Goal: Information Seeking & Learning: Learn about a topic

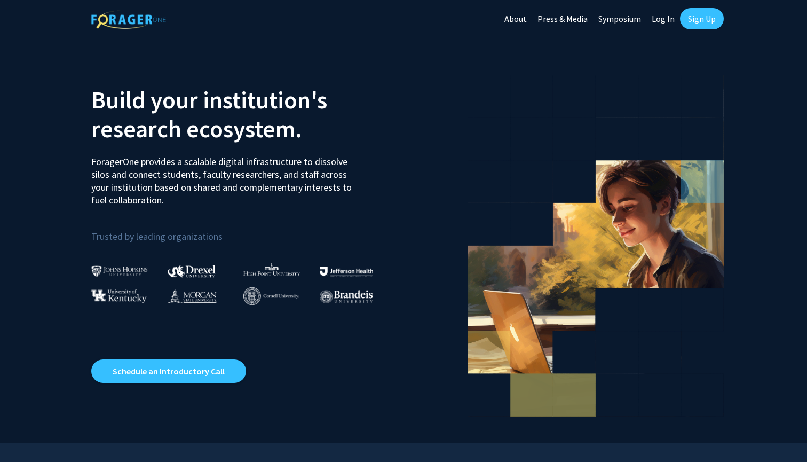
click at [697, 17] on link "Sign Up" at bounding box center [702, 18] width 44 height 21
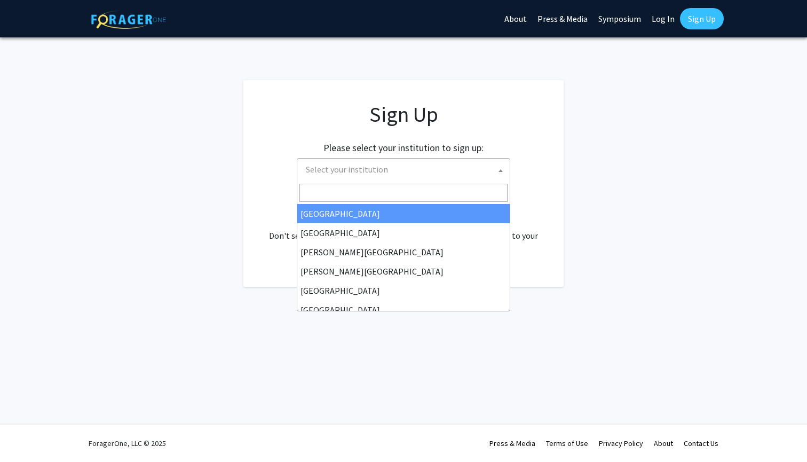
click at [421, 172] on span "Select your institution" at bounding box center [405, 169] width 208 height 22
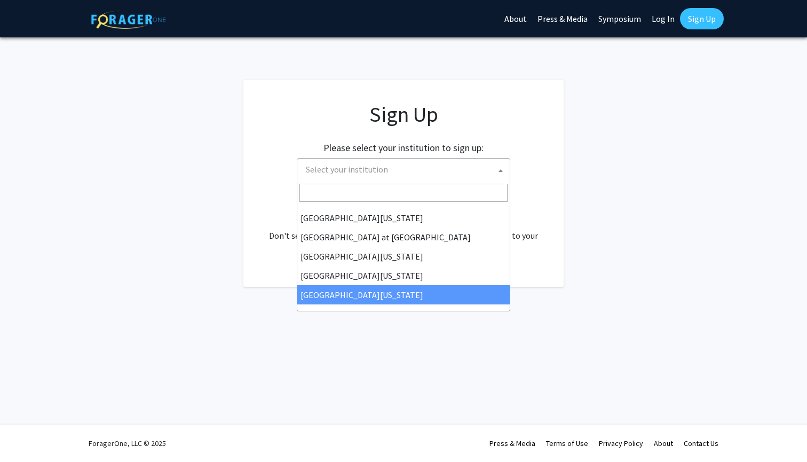
select select "33"
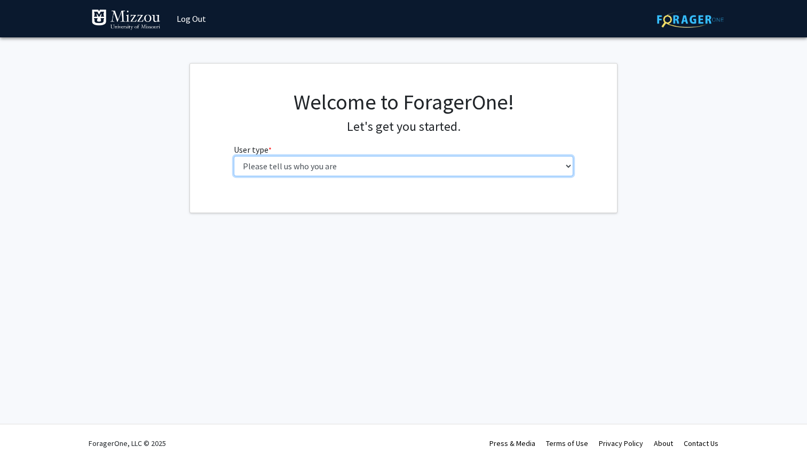
select select "1: undergrad"
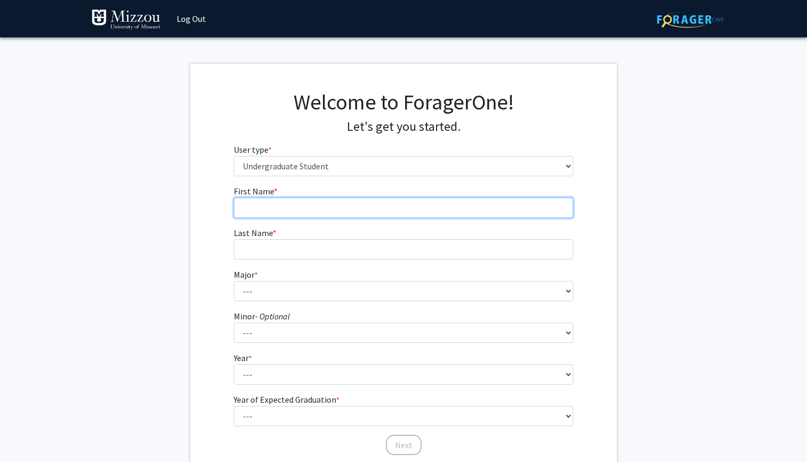
click at [362, 202] on input "First Name * required" at bounding box center [404, 207] width 340 height 20
type input "[PERSON_NAME]"
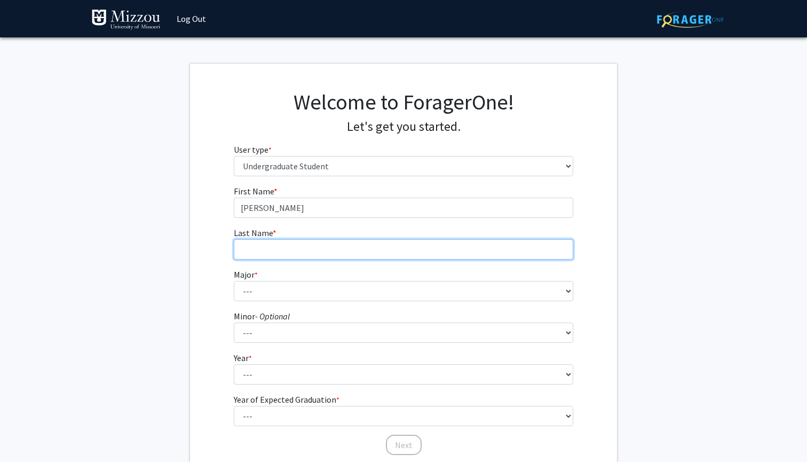
click at [357, 253] on input "Last Name * required" at bounding box center [404, 249] width 340 height 20
type input "[PERSON_NAME]"
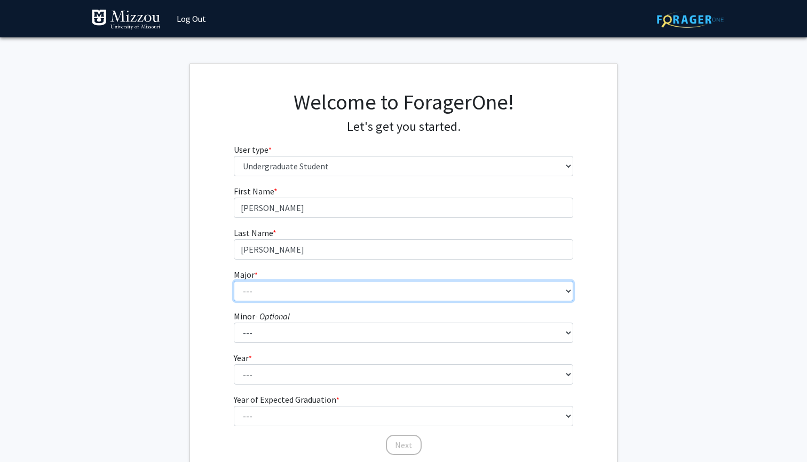
select select "72: 2564"
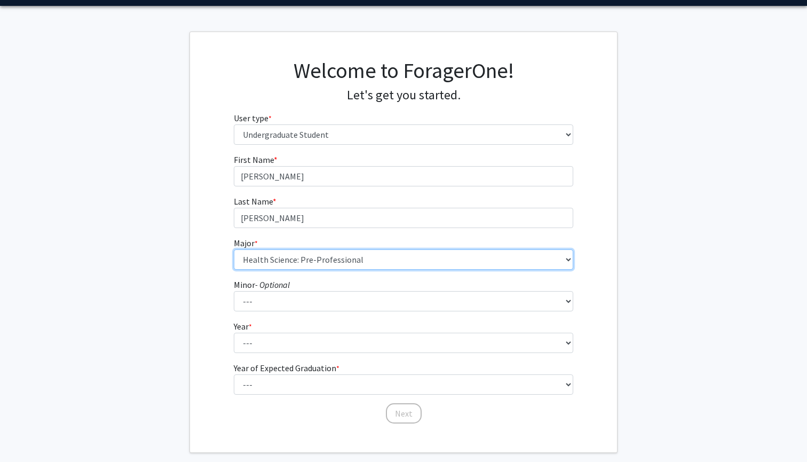
scroll to position [38, 0]
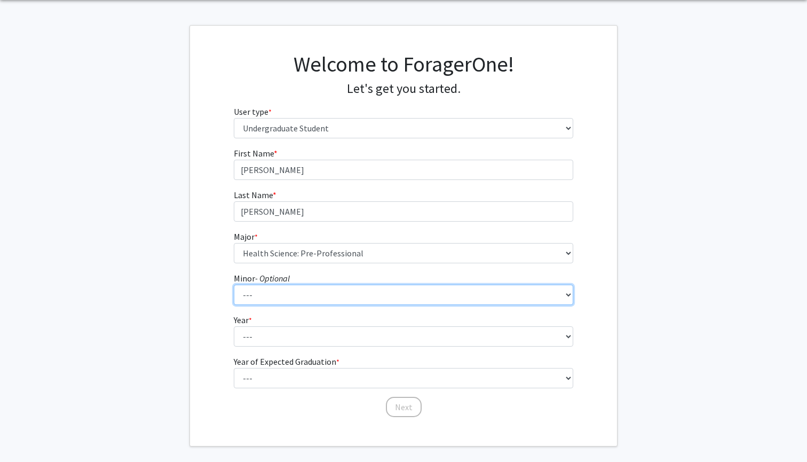
select select "95: 2051"
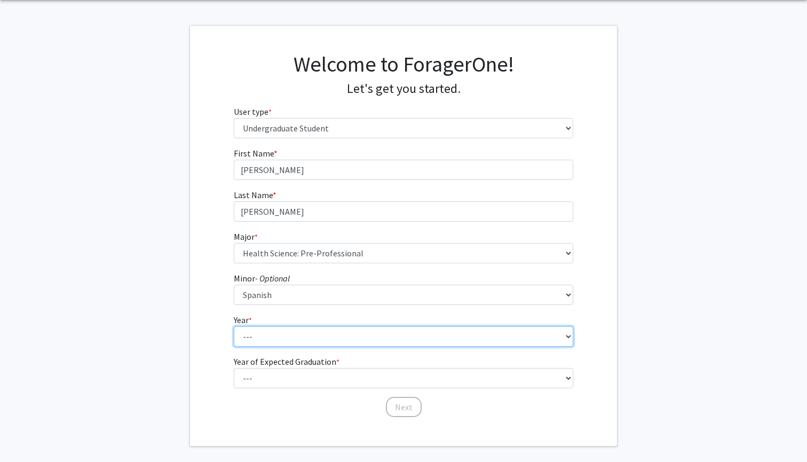
select select "2: sophomore"
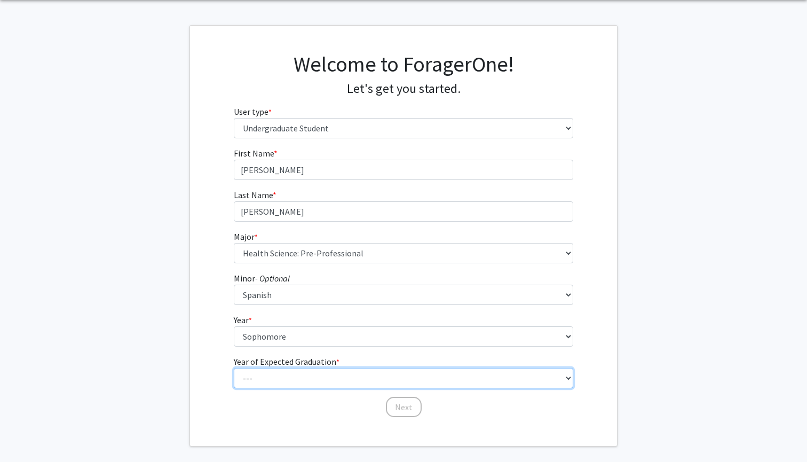
select select "4: 2028"
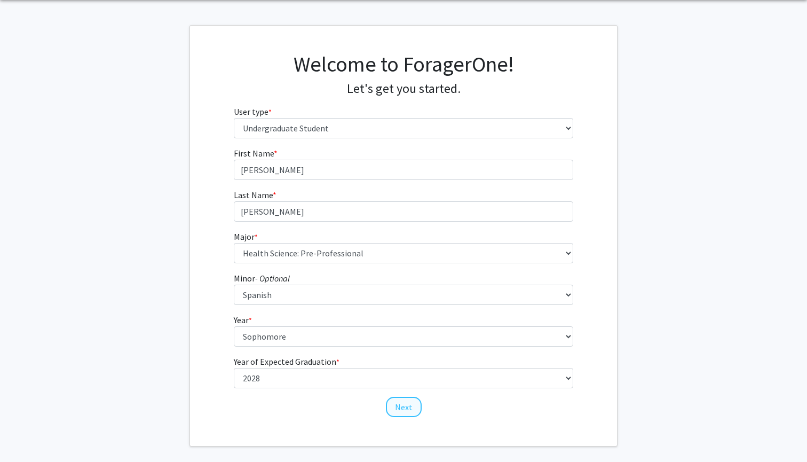
click at [410, 406] on button "Next" at bounding box center [404, 406] width 36 height 20
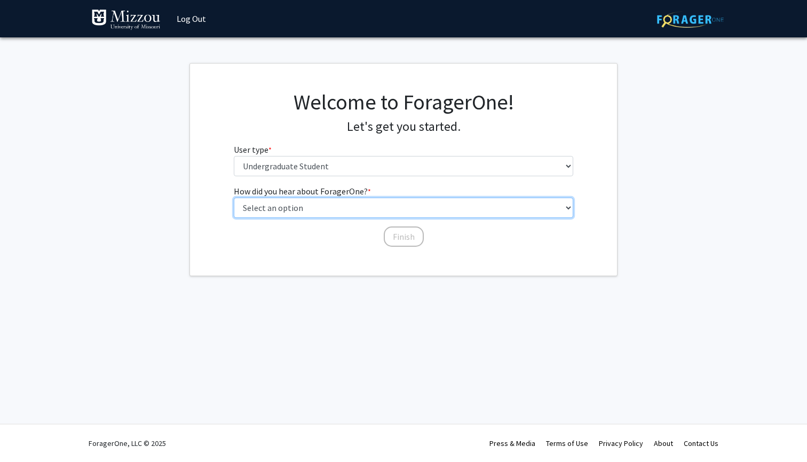
select select "2: faculty_recommendation"
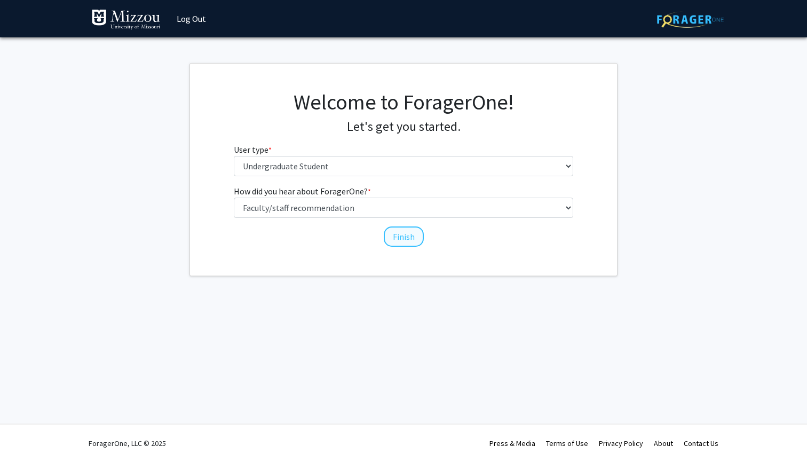
click at [400, 235] on button "Finish" at bounding box center [404, 236] width 40 height 20
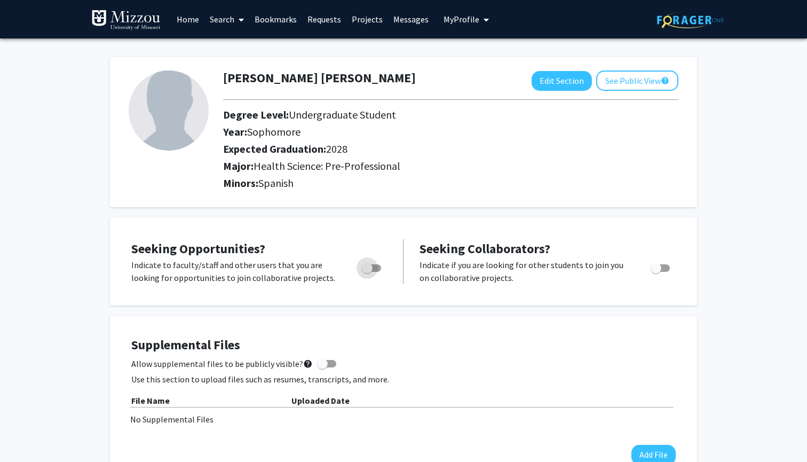
click at [376, 272] on span "Toggle" at bounding box center [371, 267] width 19 height 7
click at [367, 272] on input "Are you actively seeking opportunities?" at bounding box center [367, 272] width 1 height 1
checkbox input "true"
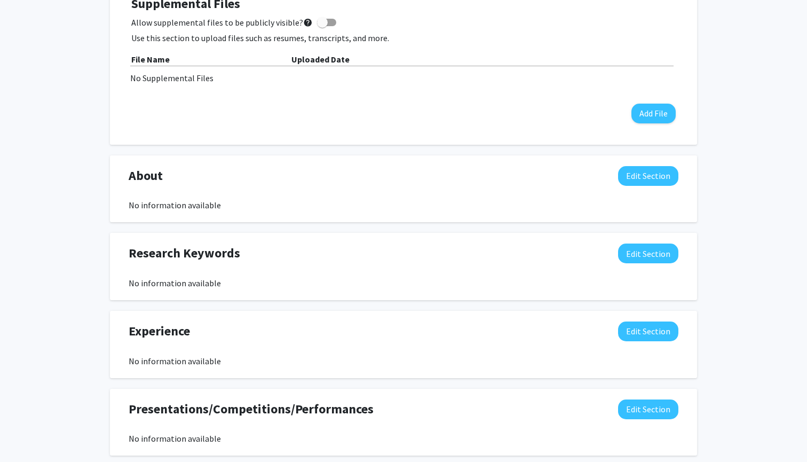
scroll to position [345, 0]
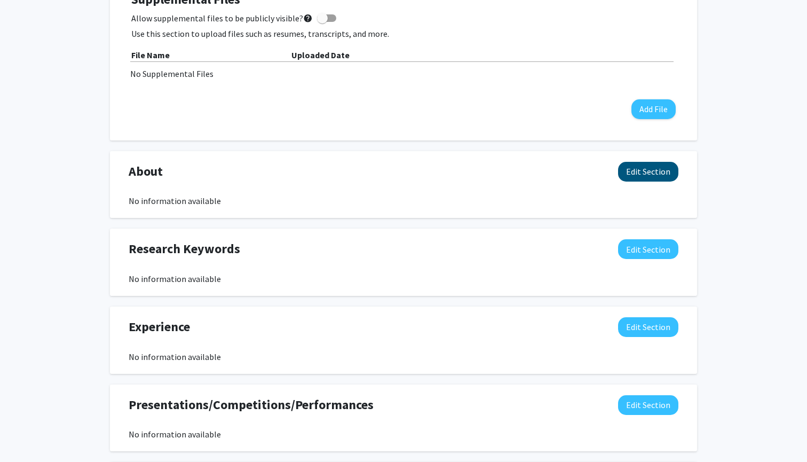
click at [635, 174] on button "Edit Section" at bounding box center [648, 172] width 60 height 20
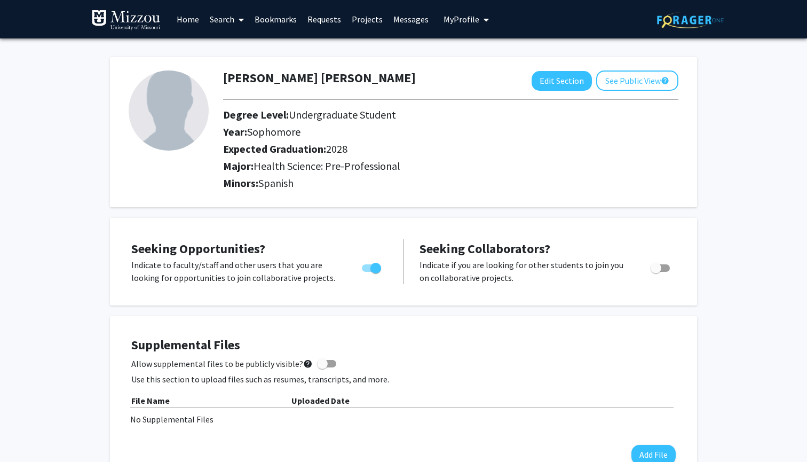
scroll to position [0, 0]
click at [218, 17] on link "Search" at bounding box center [226, 19] width 45 height 37
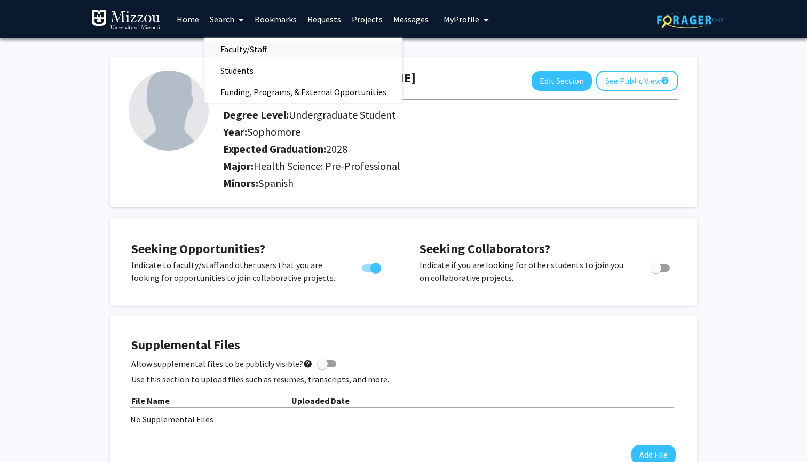
click at [235, 49] on span "Faculty/Staff" at bounding box center [243, 48] width 78 height 21
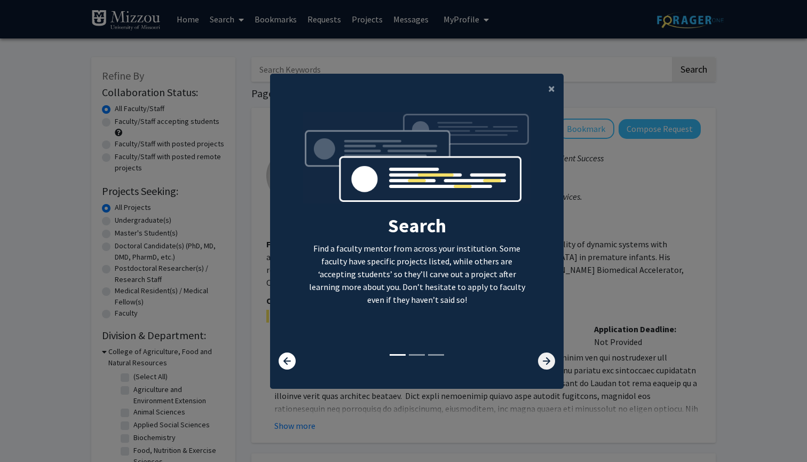
click at [548, 365] on icon at bounding box center [546, 360] width 17 height 17
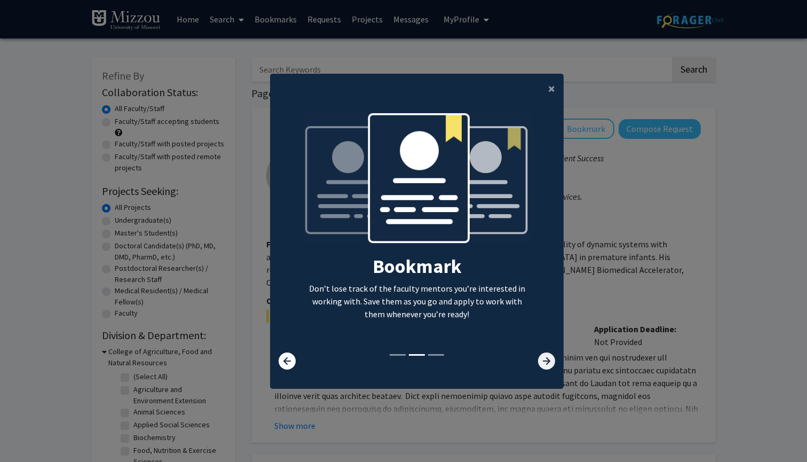
click at [548, 365] on icon at bounding box center [546, 360] width 17 height 17
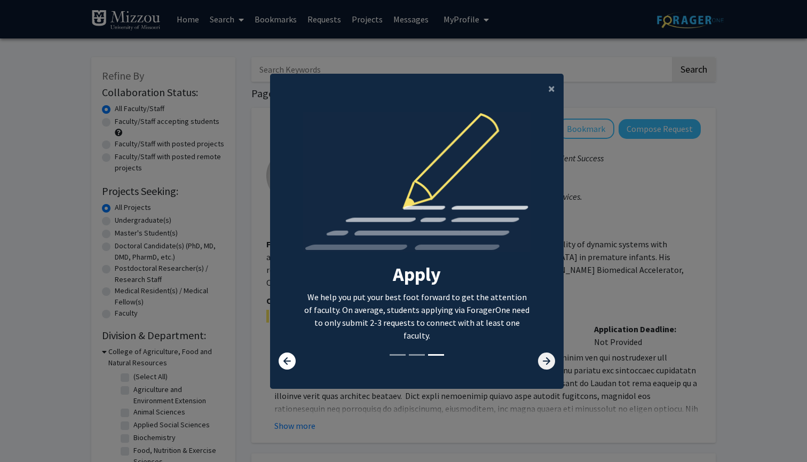
click at [548, 365] on icon at bounding box center [546, 360] width 17 height 17
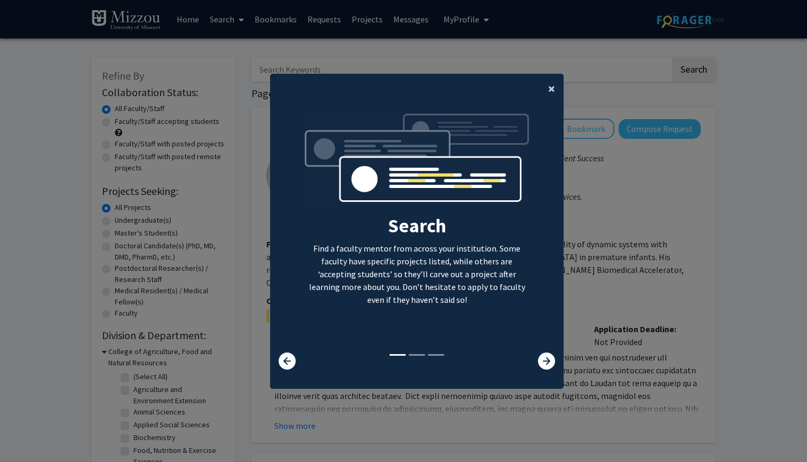
click at [553, 86] on span "×" at bounding box center [551, 88] width 7 height 17
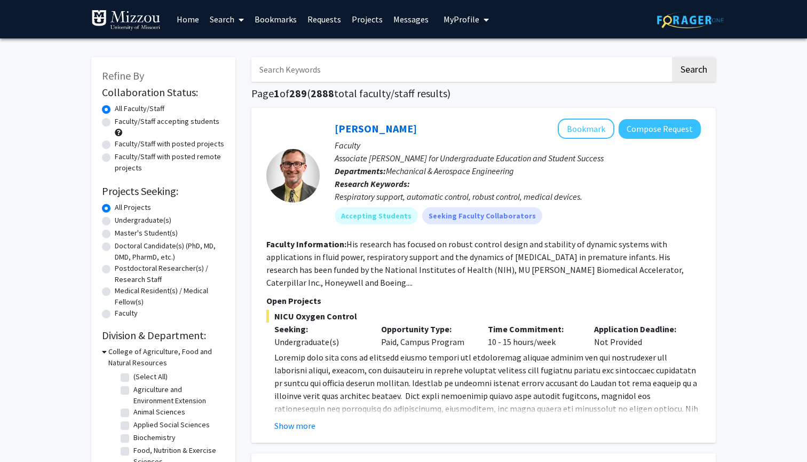
click at [505, 67] on input "Search Keywords" at bounding box center [460, 69] width 419 height 25
type input "[MEDICAL_DATA]"
click at [693, 71] on button "Search" at bounding box center [694, 69] width 44 height 25
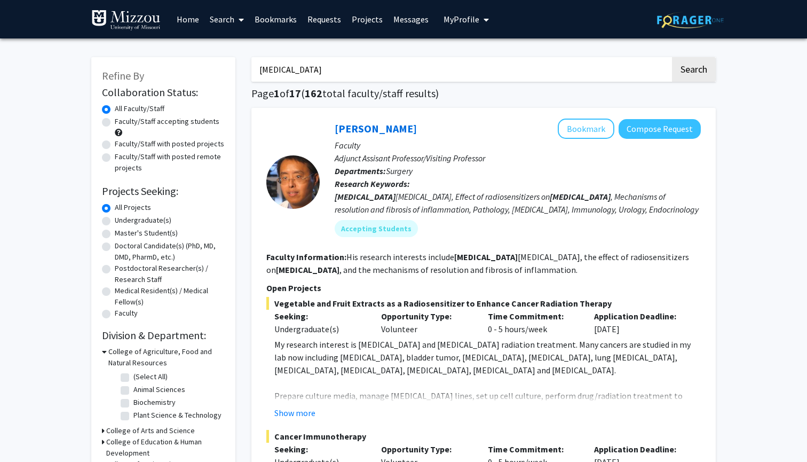
drag, startPoint x: 505, startPoint y: 67, endPoint x: 314, endPoint y: 141, distance: 204.9
click at [115, 147] on label "Faculty/Staff with posted projects" at bounding box center [169, 143] width 109 height 11
click at [115, 145] on input "Faculty/Staff with posted projects" at bounding box center [118, 141] width 7 height 7
radio input "true"
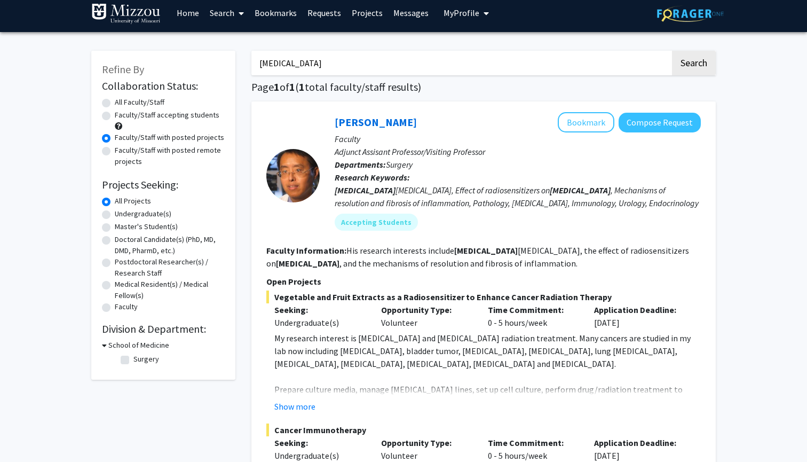
scroll to position [9, 0]
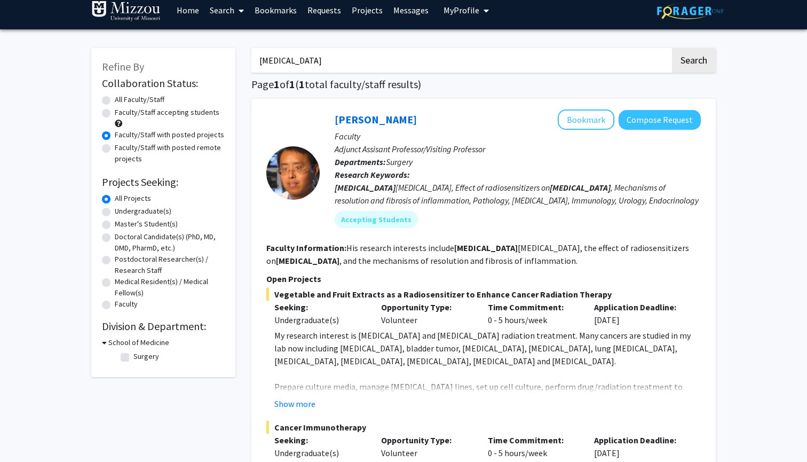
click at [115, 103] on label "All Faculty/Staff" at bounding box center [140, 99] width 50 height 11
click at [115, 101] on input "All Faculty/Staff" at bounding box center [118, 97] width 7 height 7
radio input "true"
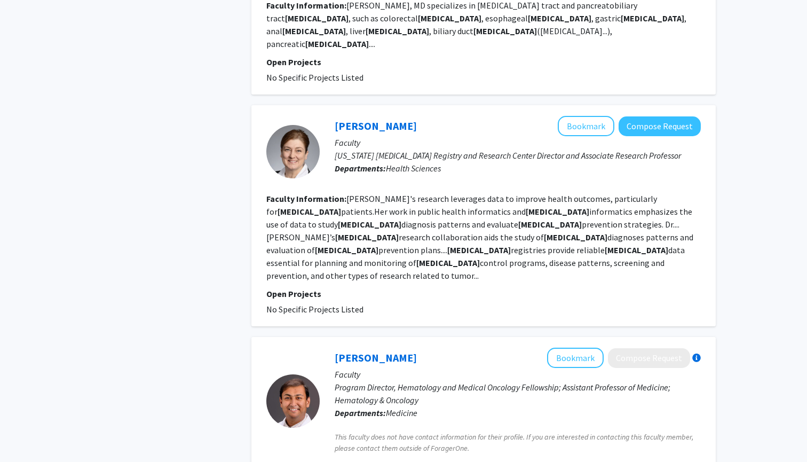
scroll to position [739, 0]
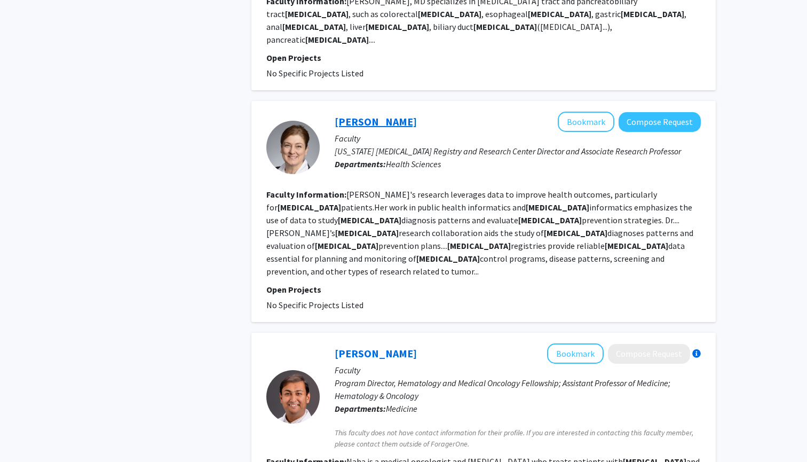
click at [363, 115] on link "[PERSON_NAME]" at bounding box center [376, 121] width 82 height 13
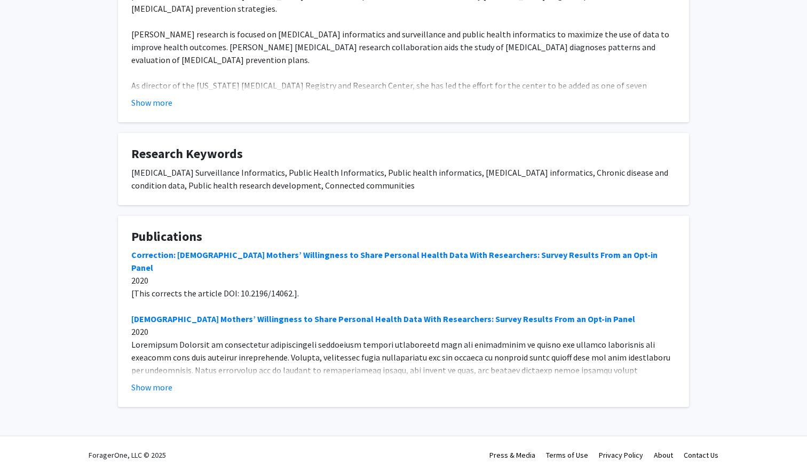
scroll to position [271, 0]
click at [163, 381] on button "Show more" at bounding box center [151, 387] width 41 height 13
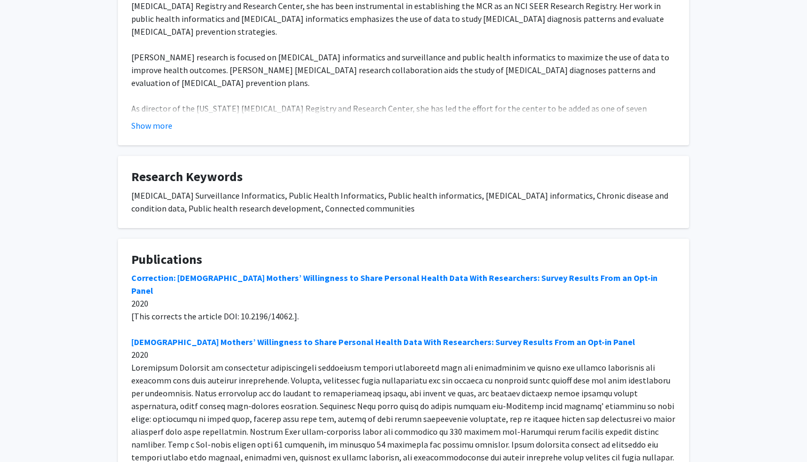
scroll to position [252, 0]
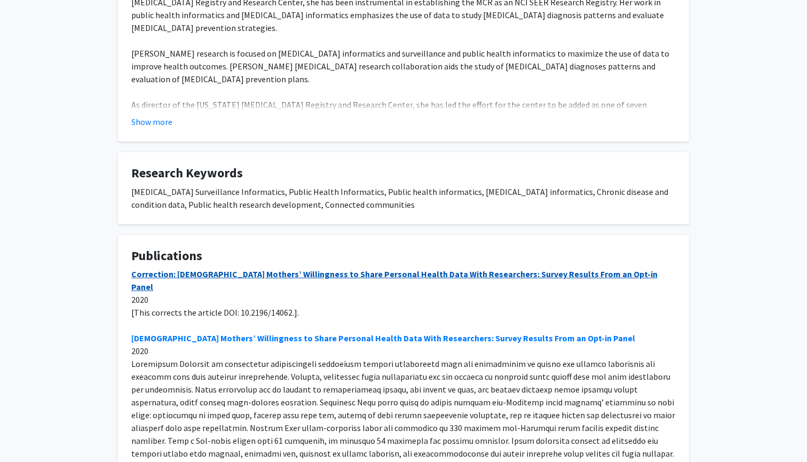
click at [255, 268] on link "Correction: [DEMOGRAPHIC_DATA] Mothers’ Willingness to Share Personal Health Da…" at bounding box center [394, 279] width 526 height 23
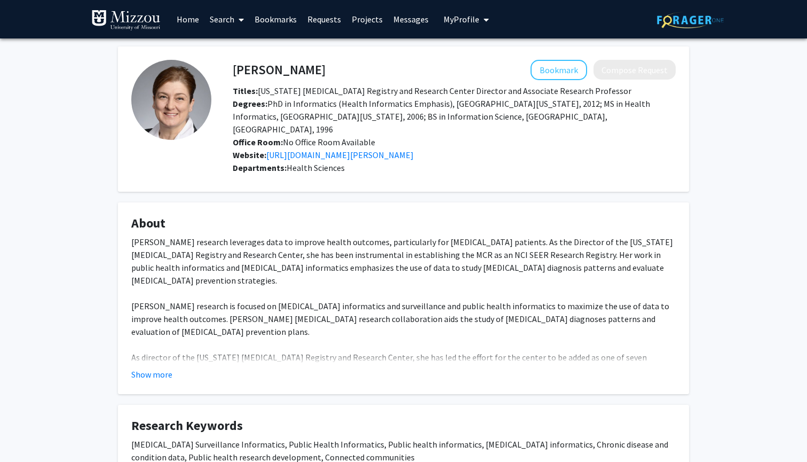
scroll to position [0, 0]
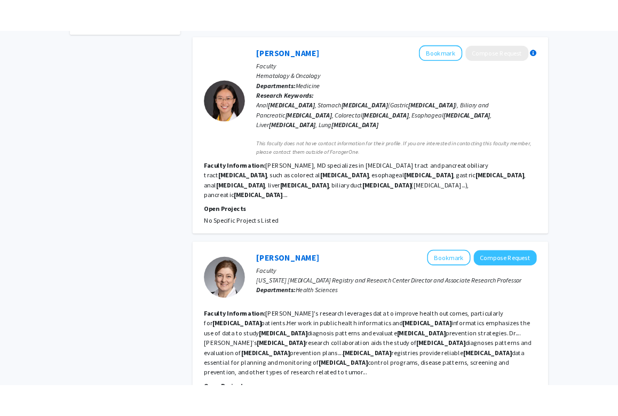
scroll to position [567, 0]
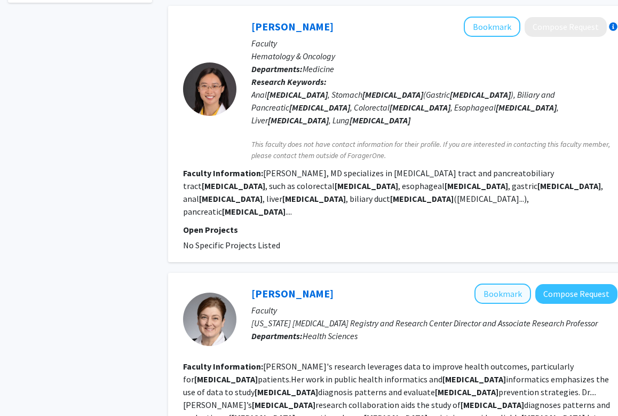
click at [496, 283] on button "Bookmark" at bounding box center [502, 293] width 57 height 20
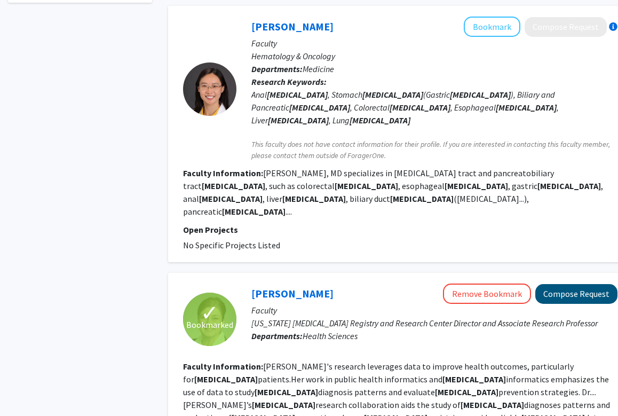
click at [546, 284] on button "Compose Request" at bounding box center [576, 294] width 82 height 20
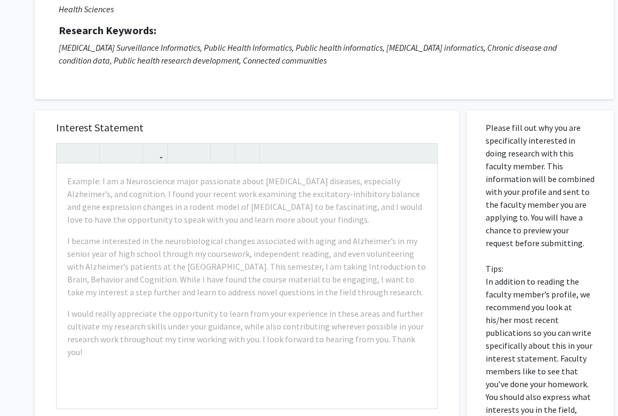
scroll to position [128, 0]
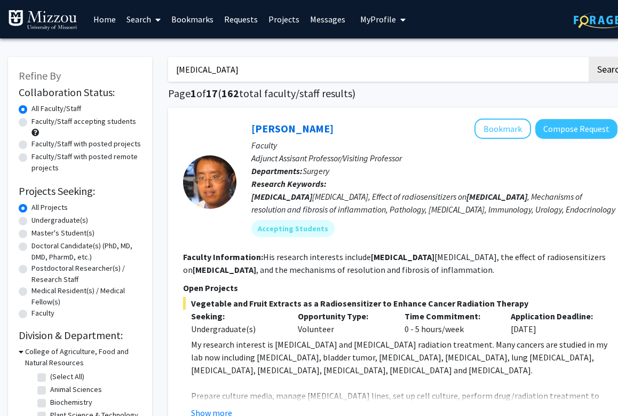
drag, startPoint x: 223, startPoint y: 69, endPoint x: 141, endPoint y: 78, distance: 82.2
type input "c"
click at [610, 71] on button "Search" at bounding box center [611, 69] width 44 height 25
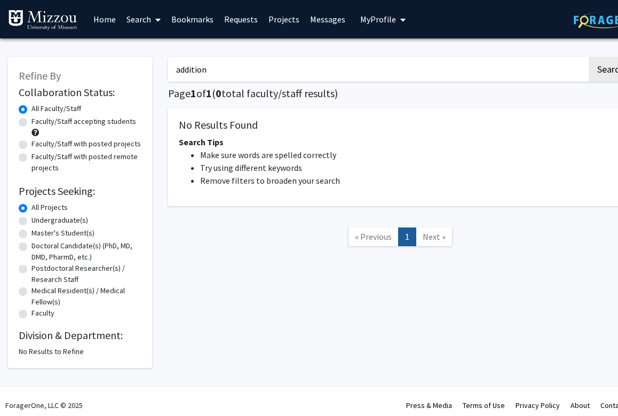
click at [195, 71] on input "addition" at bounding box center [377, 69] width 419 height 25
drag, startPoint x: 208, startPoint y: 70, endPoint x: 141, endPoint y: 70, distance: 66.7
click at [141, 70] on div "Refine By Collaboration Status: Collaboration Status All Faculty/Staff Collabor…" at bounding box center [320, 206] width 640 height 321
click at [610, 71] on button "Search" at bounding box center [611, 69] width 44 height 25
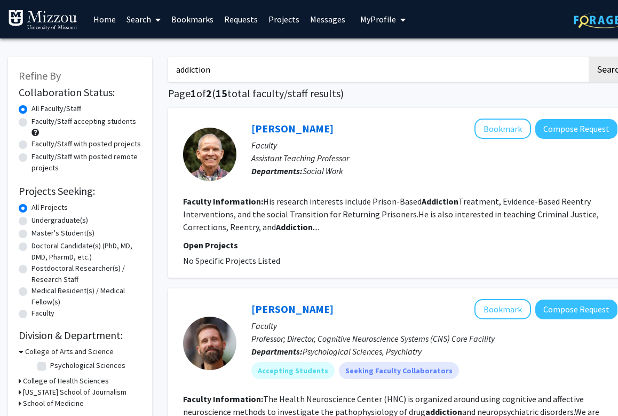
drag, startPoint x: 215, startPoint y: 73, endPoint x: 172, endPoint y: 71, distance: 42.7
click at [172, 71] on input "addiction" at bounding box center [377, 69] width 419 height 25
type input "tobacco"
click at [610, 71] on button "Search" at bounding box center [611, 69] width 44 height 25
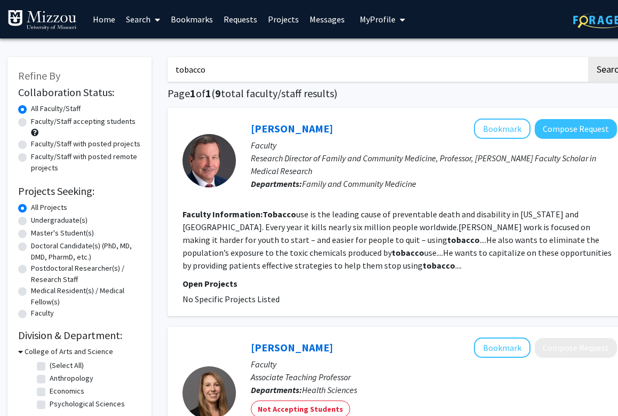
scroll to position [0, 1]
drag, startPoint x: 215, startPoint y: 70, endPoint x: 209, endPoint y: 75, distance: 8.0
click at [209, 75] on input "tobacco" at bounding box center [377, 69] width 419 height 25
click at [492, 130] on button "Bookmark" at bounding box center [502, 128] width 57 height 20
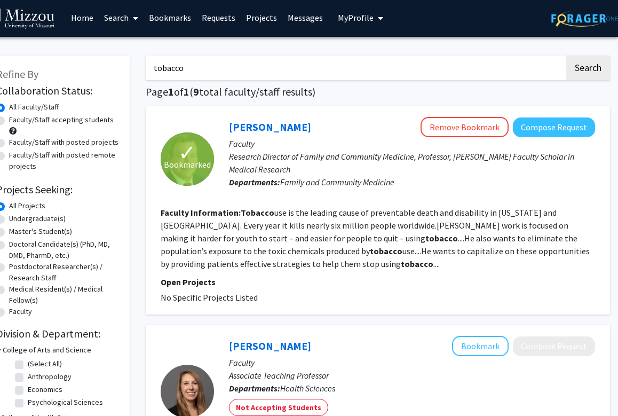
scroll to position [2, 22]
